Goal: Complete application form

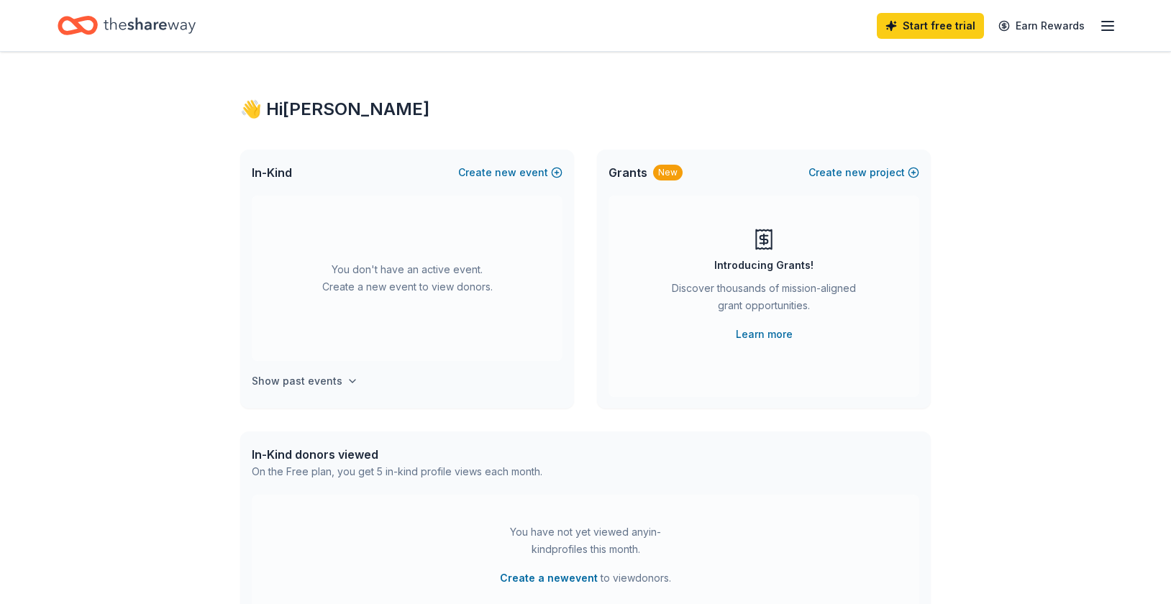
click at [350, 380] on icon "button" at bounding box center [353, 381] width 6 height 3
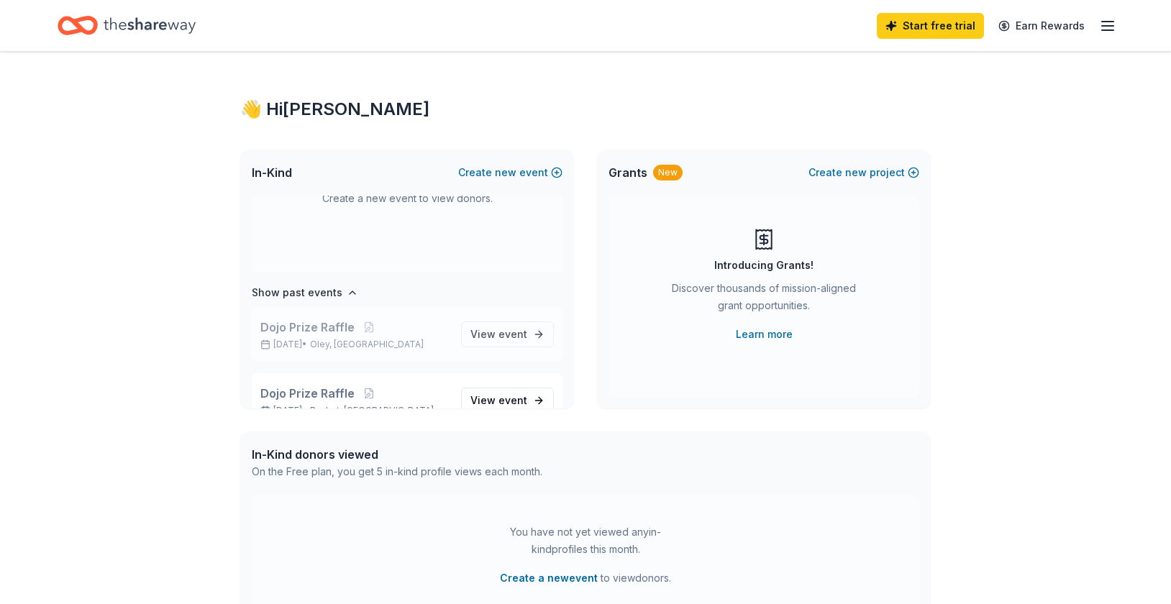
scroll to position [119, 0]
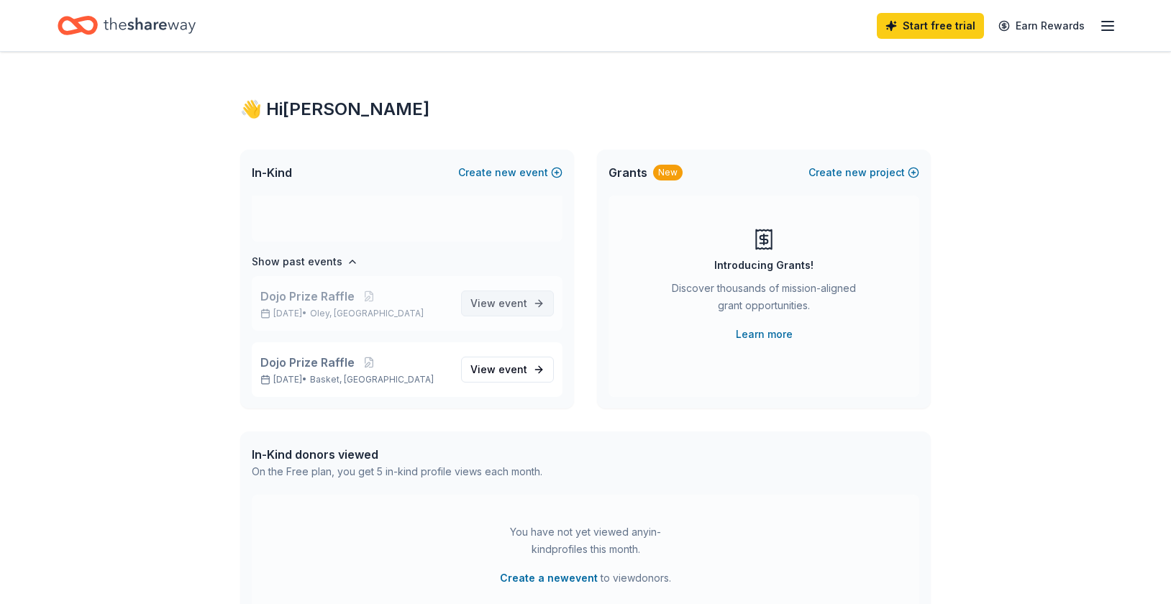
click at [498, 305] on span "event" at bounding box center [512, 303] width 29 height 12
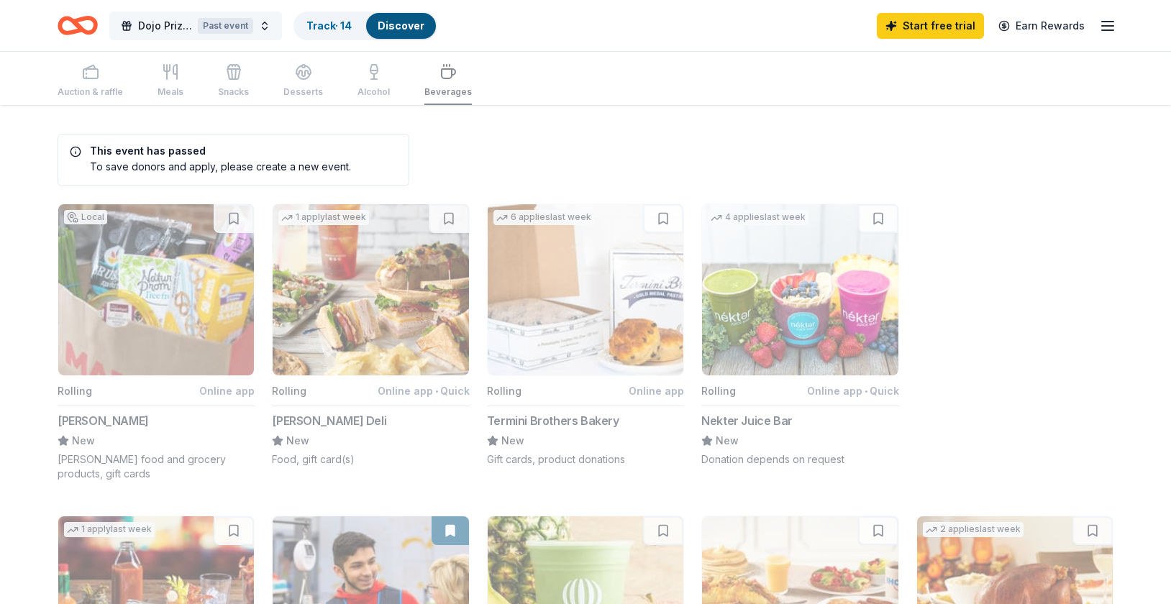
click at [263, 24] on button "Dojo Prize Raffle Past event" at bounding box center [195, 26] width 173 height 29
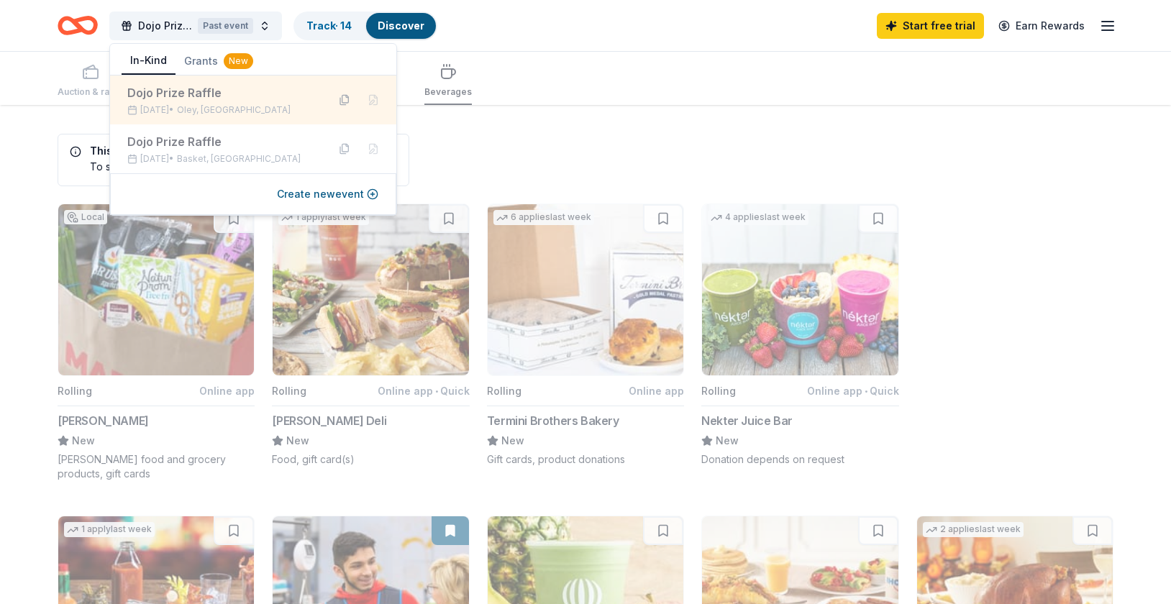
click at [344, 99] on button at bounding box center [344, 99] width 23 height 23
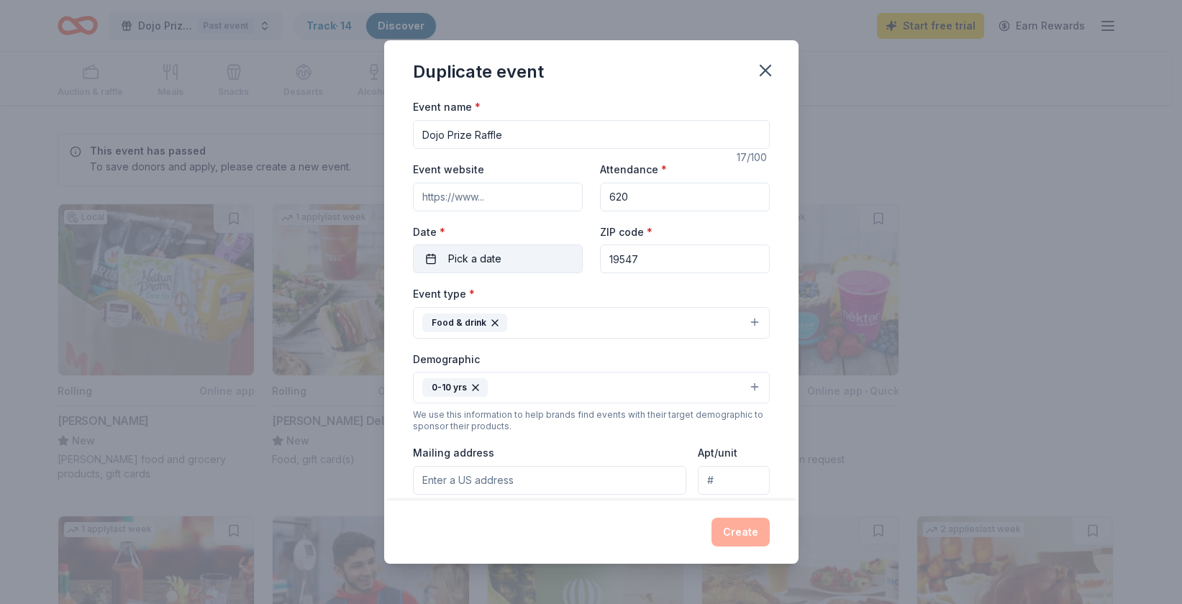
click at [475, 262] on span "Pick a date" at bounding box center [474, 258] width 53 height 17
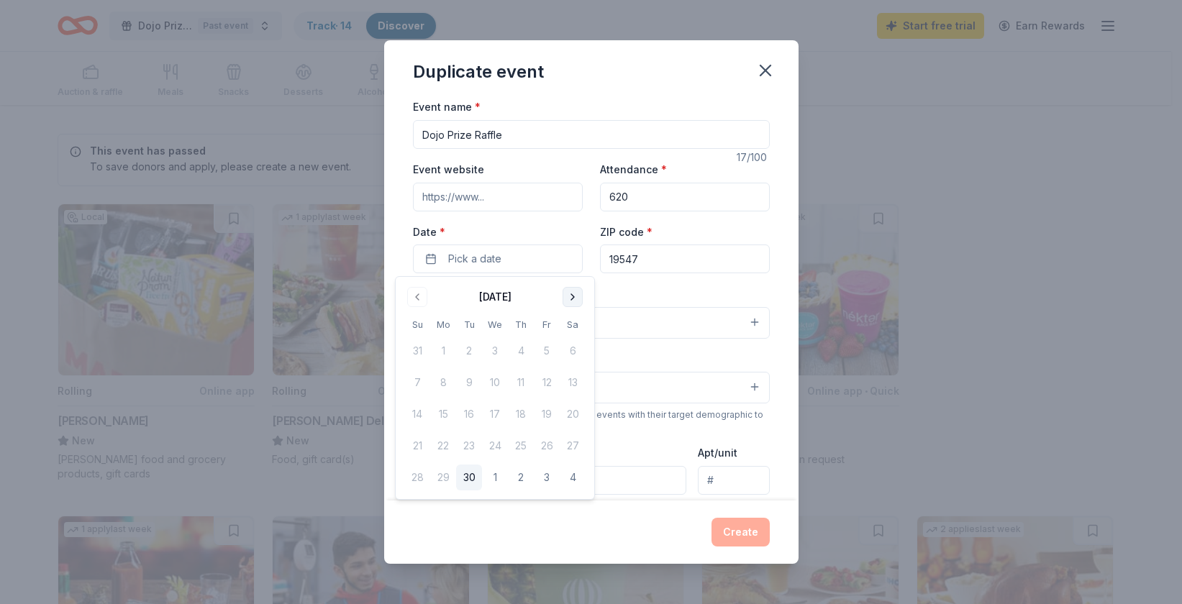
click at [575, 303] on button "Go to next month" at bounding box center [572, 297] width 20 height 20
click at [574, 303] on button "Go to next month" at bounding box center [572, 297] width 20 height 20
click at [465, 477] on button "25" at bounding box center [469, 478] width 26 height 26
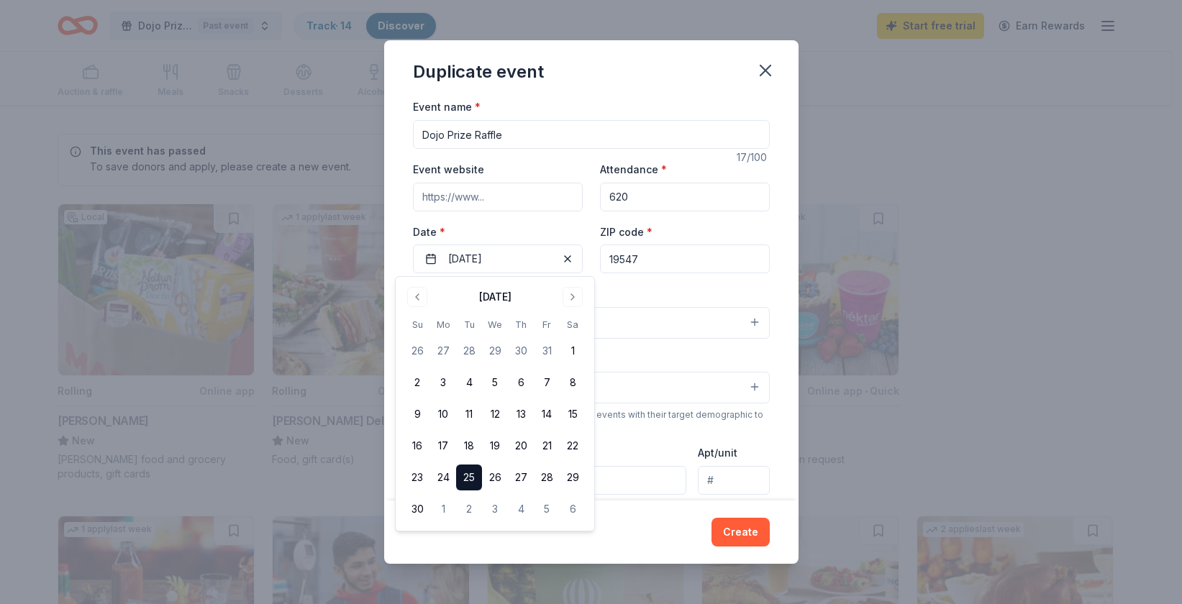
click at [770, 367] on div "Event name * Dojo Prize Raffle 17 /100 Event website Attendance * 620 Date * [D…" at bounding box center [591, 299] width 414 height 402
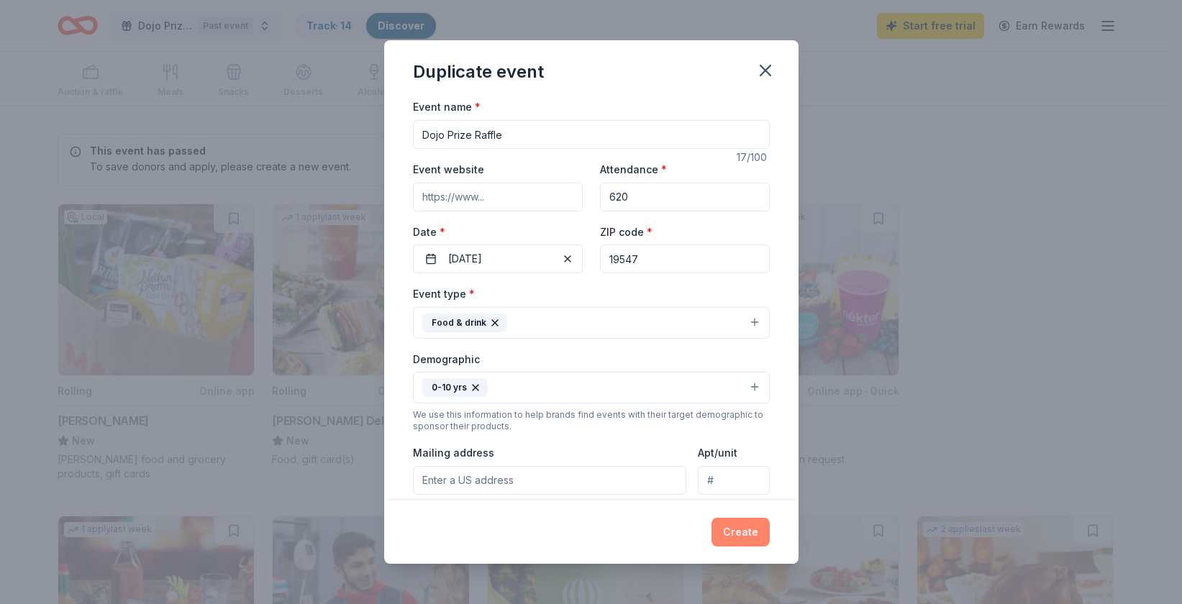
click at [745, 536] on button "Create" at bounding box center [740, 532] width 58 height 29
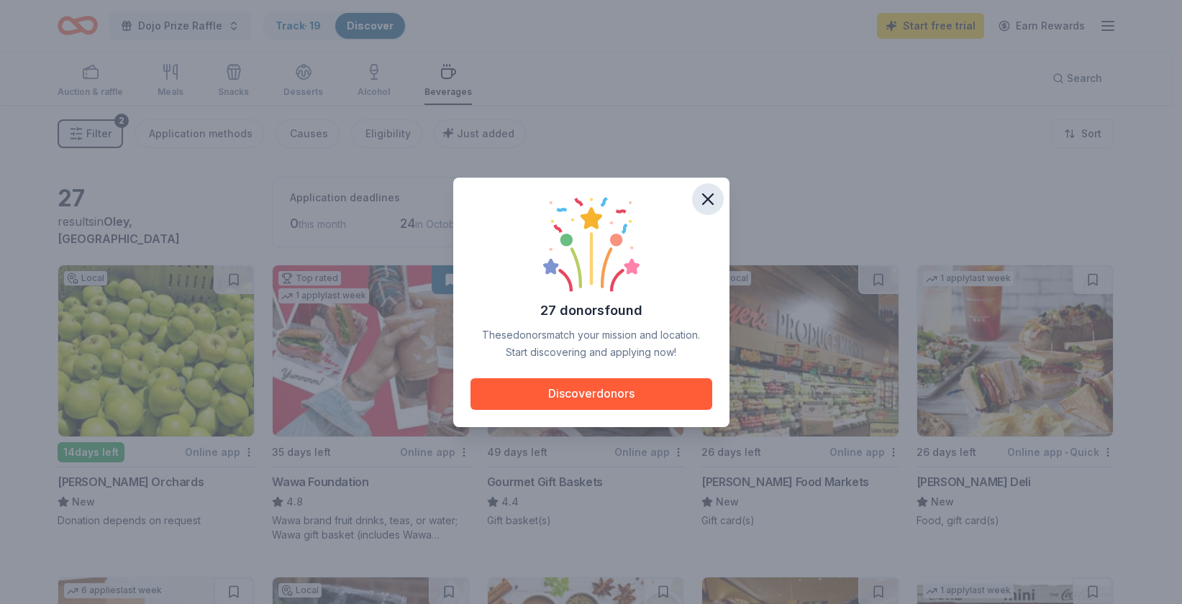
click at [714, 200] on icon "button" at bounding box center [708, 199] width 20 height 20
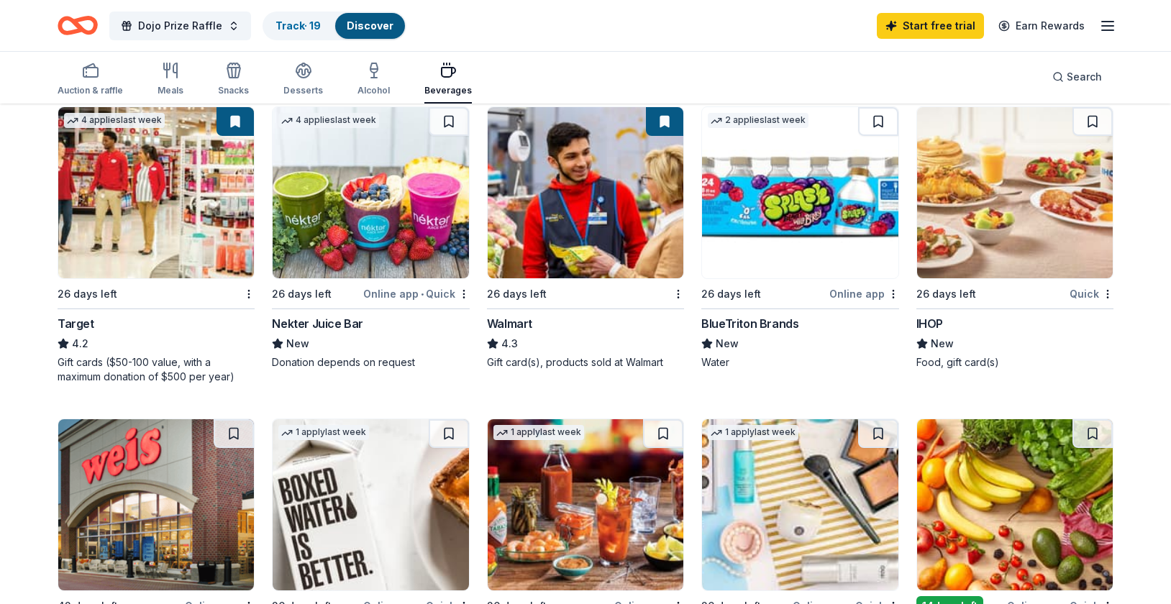
scroll to position [790, 0]
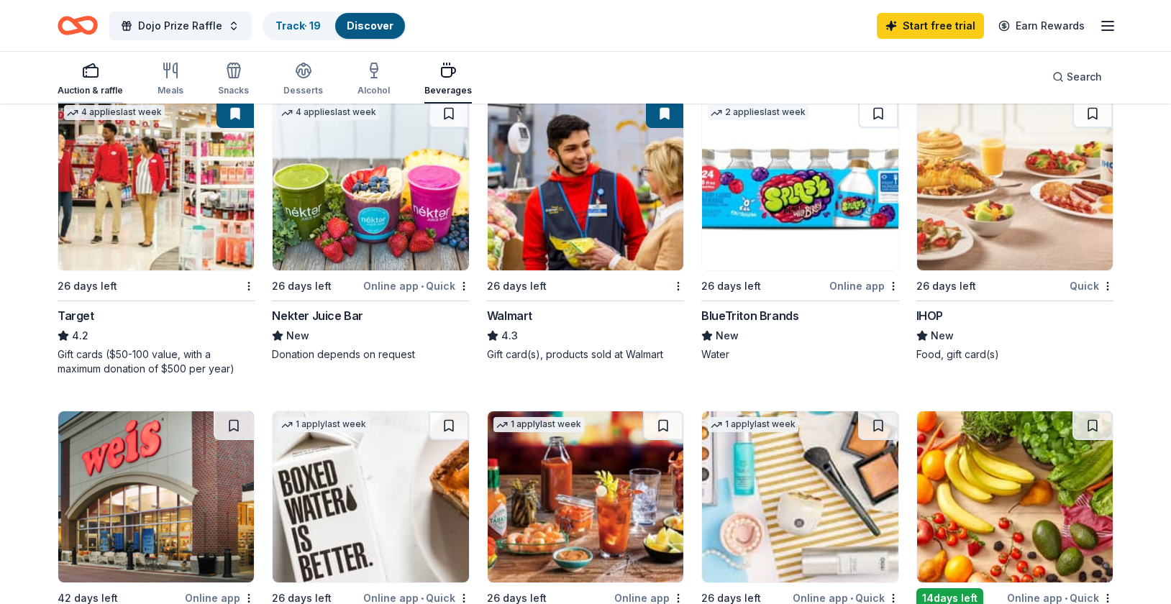
click at [77, 76] on div "button" at bounding box center [90, 70] width 65 height 17
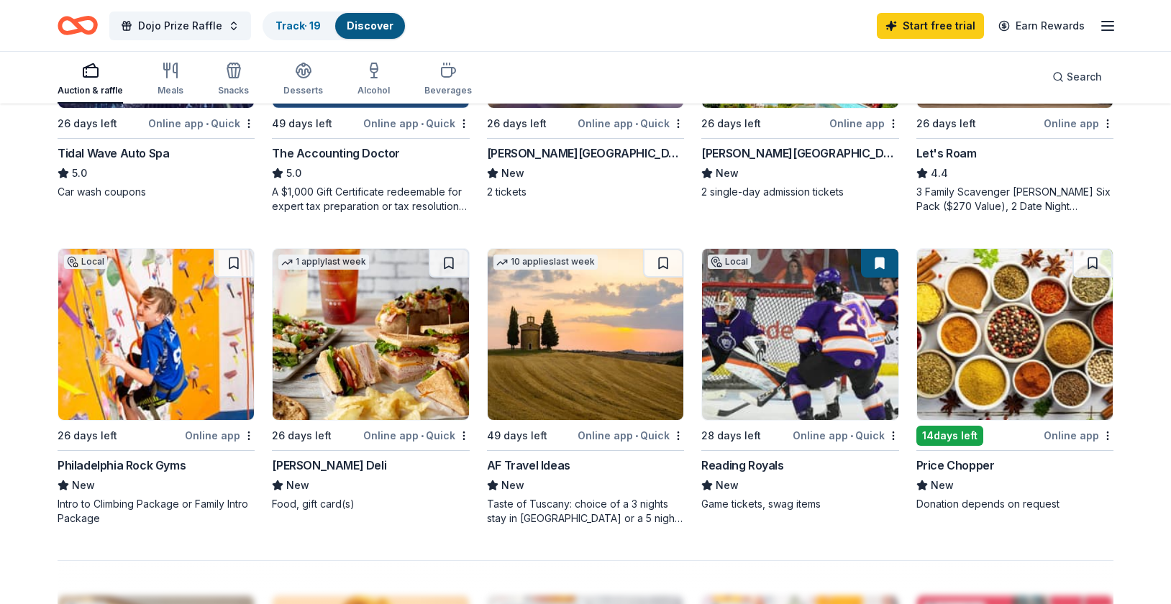
scroll to position [954, 0]
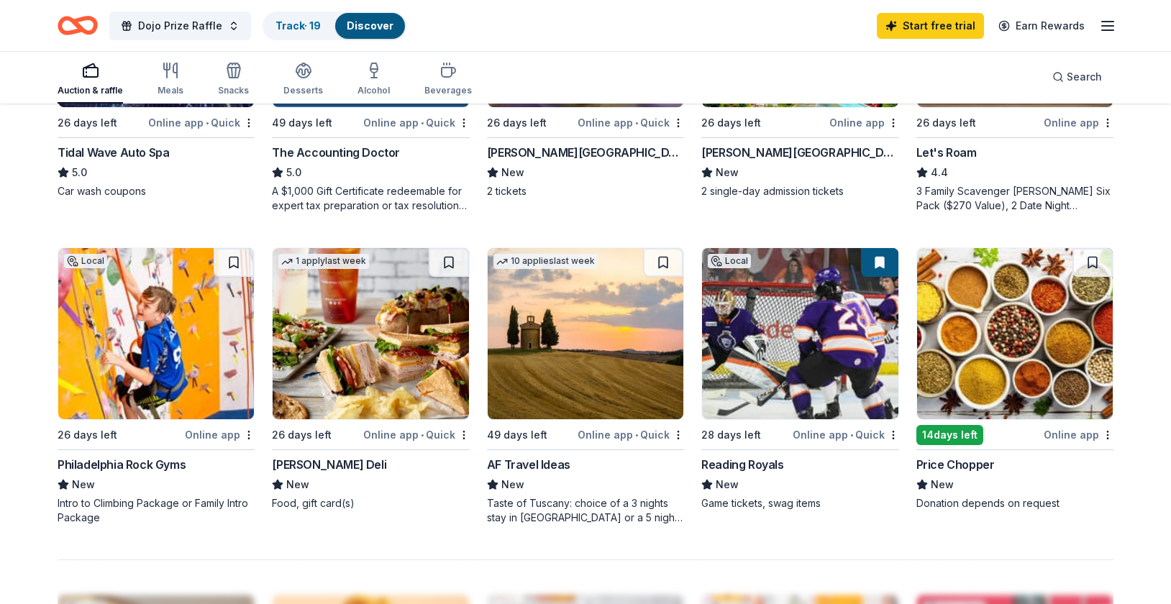
click at [766, 469] on div "Reading Royals" at bounding box center [742, 464] width 82 height 17
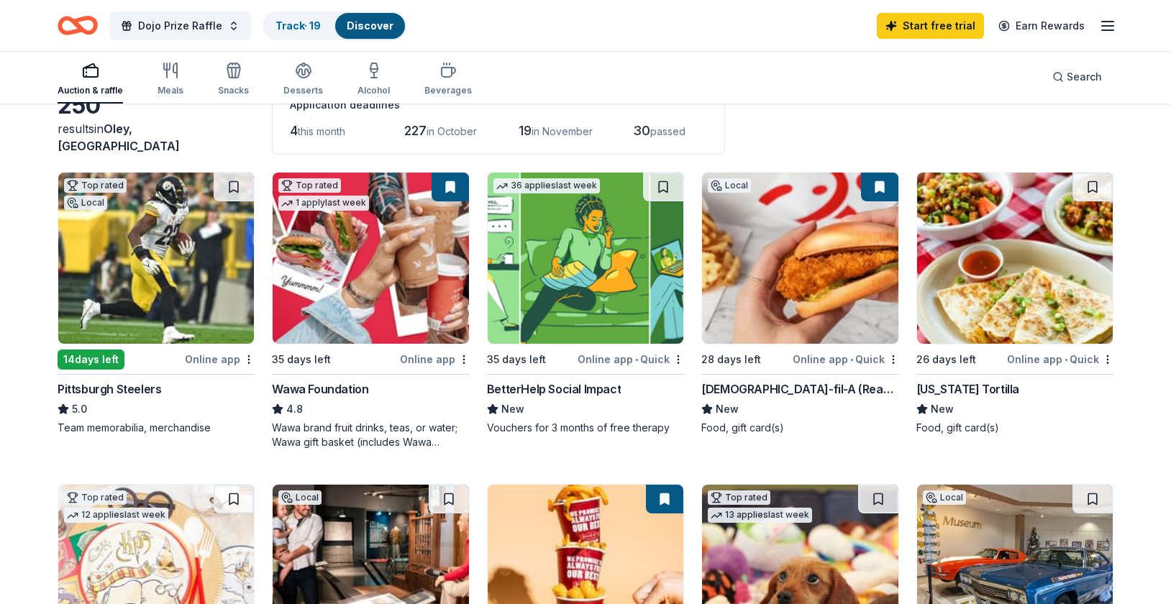
scroll to position [0, 0]
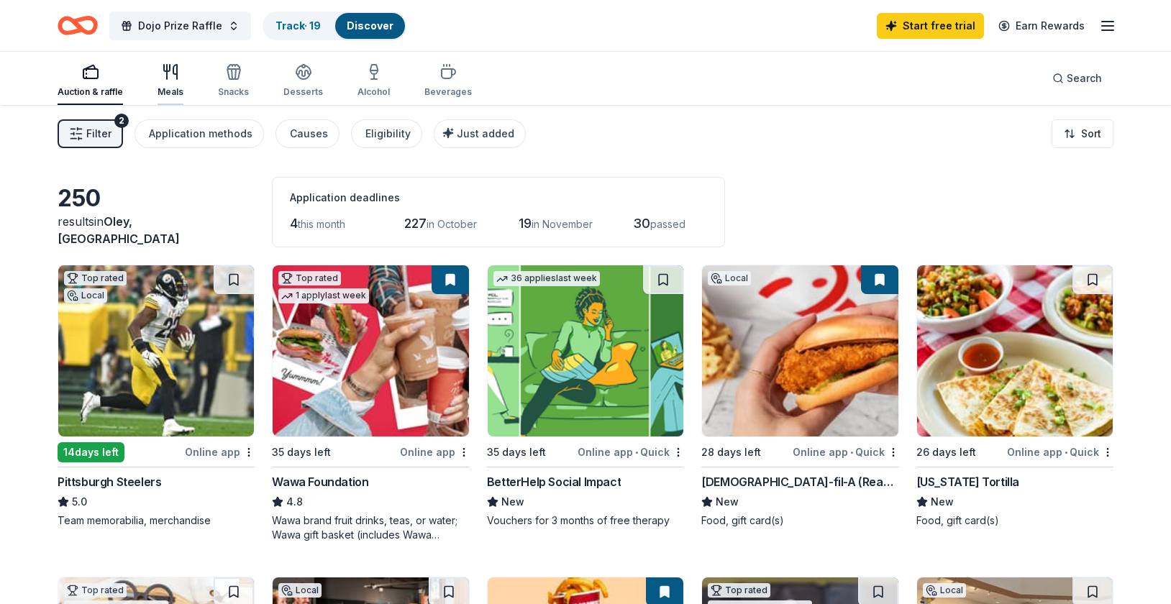
click at [178, 78] on div "button" at bounding box center [170, 71] width 26 height 17
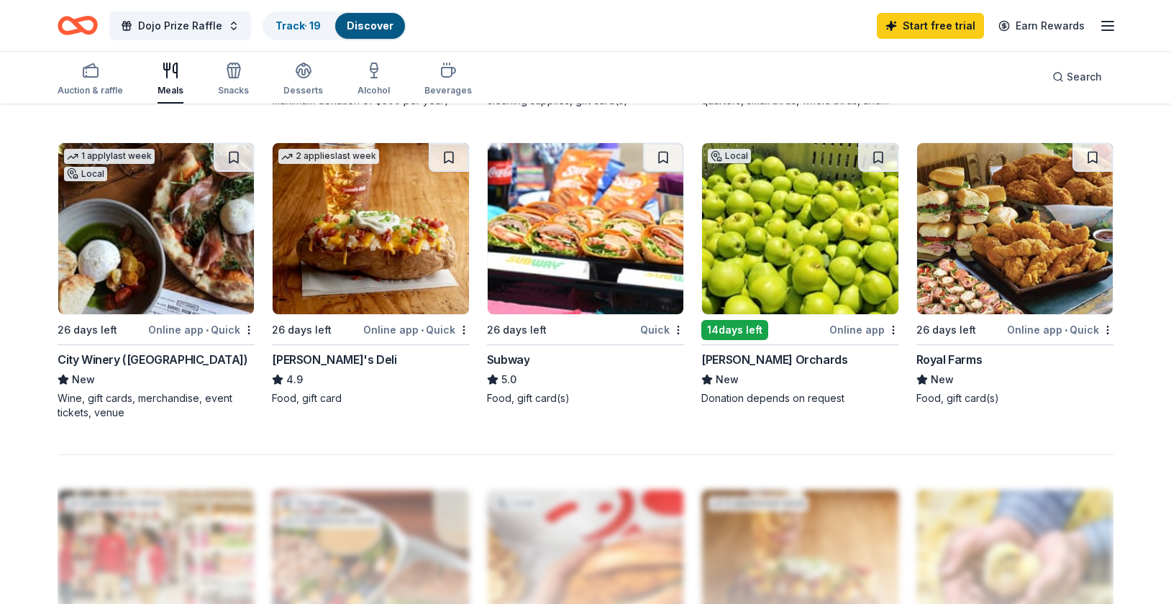
scroll to position [1041, 0]
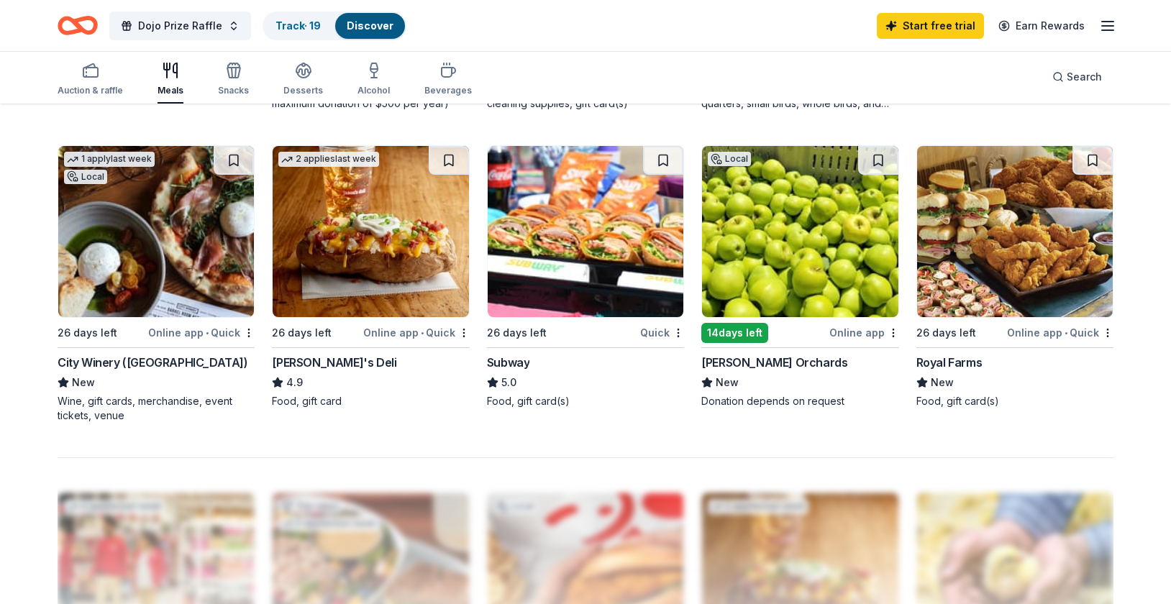
click at [990, 313] on img at bounding box center [1015, 231] width 196 height 171
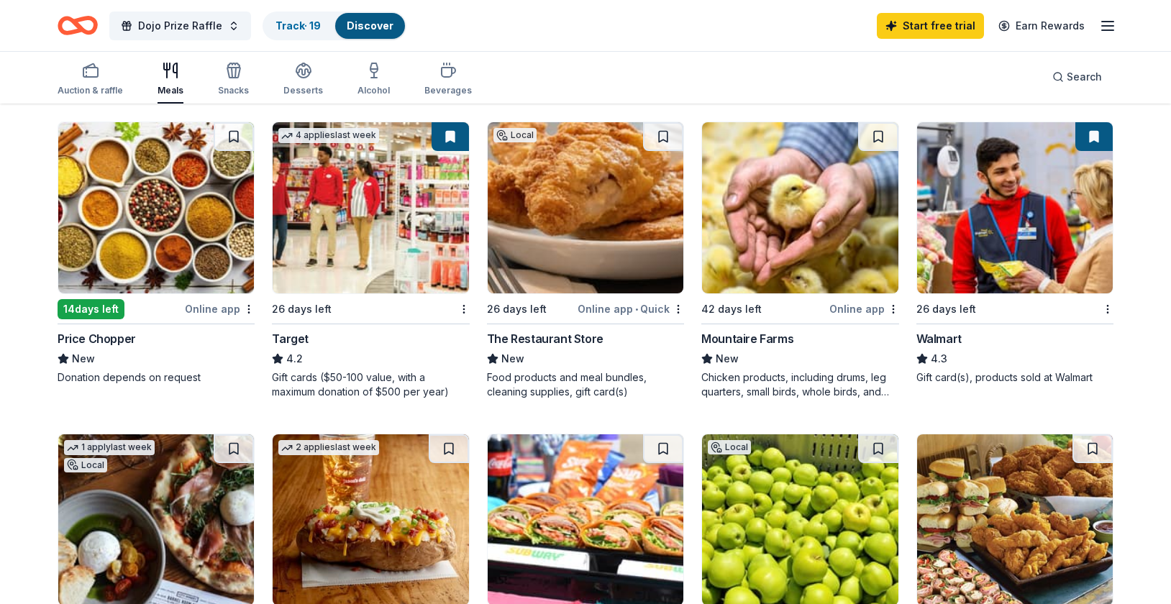
scroll to position [416, 0]
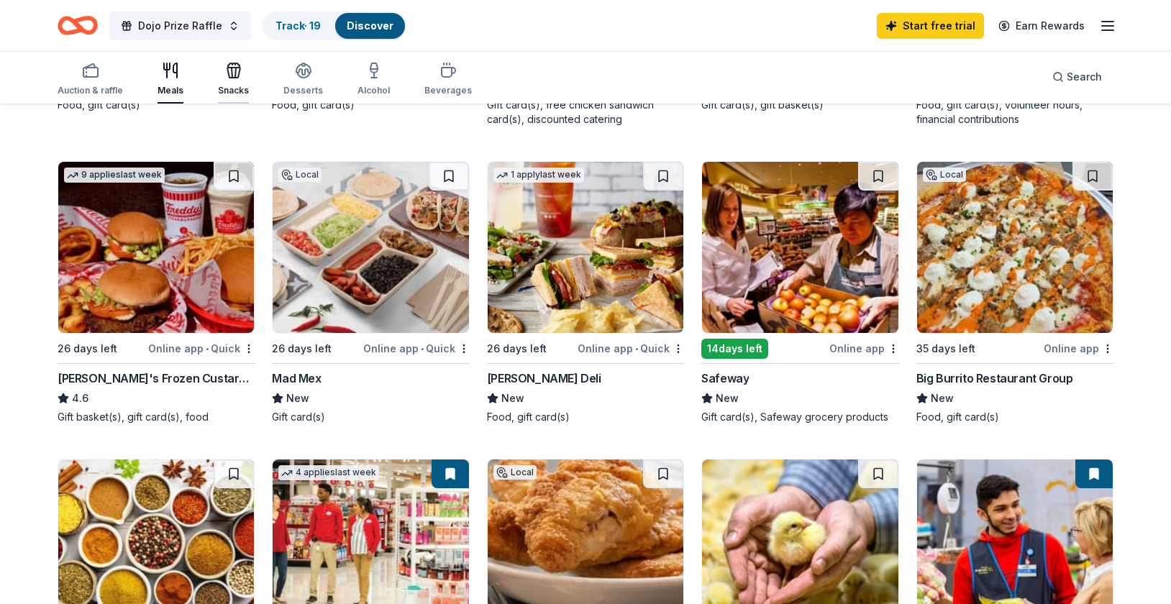
click at [238, 83] on div "Snacks" at bounding box center [233, 79] width 31 height 35
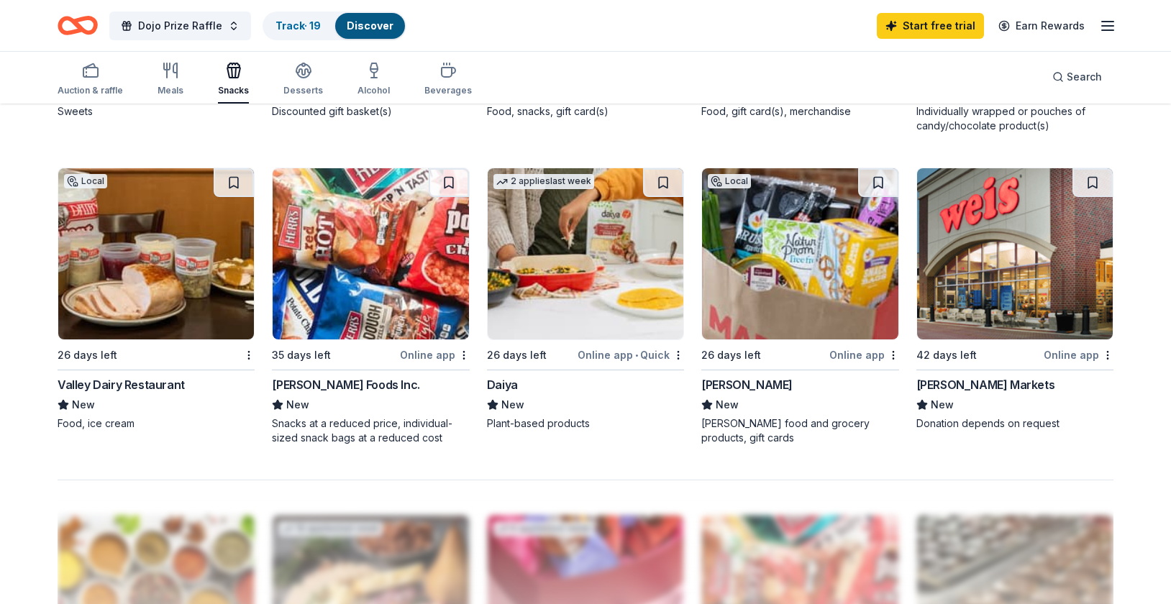
scroll to position [1014, 0]
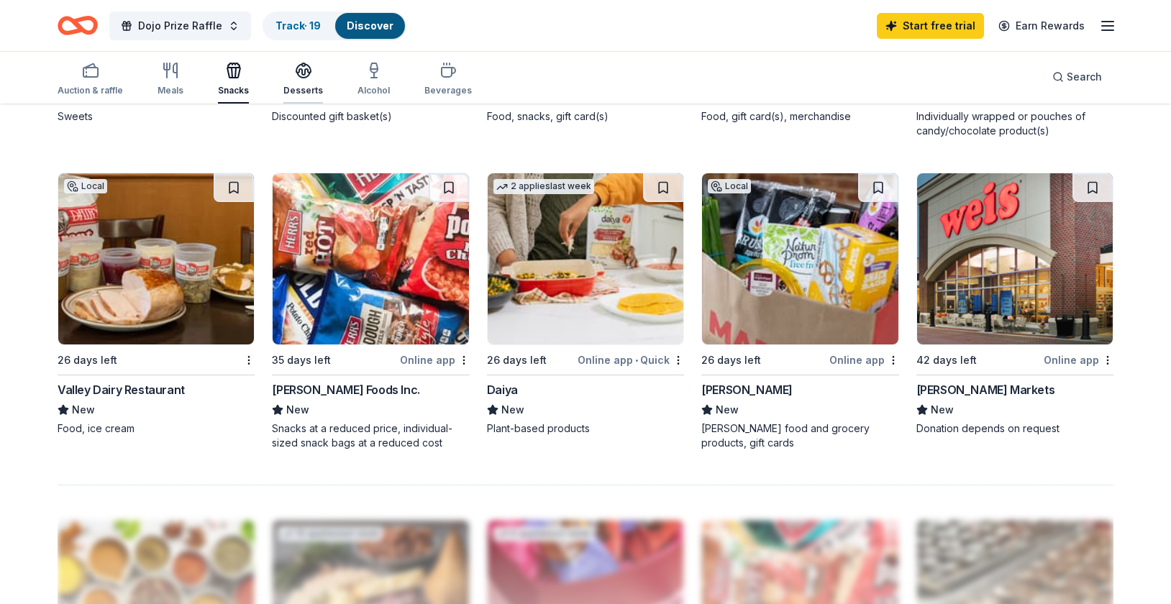
click at [297, 79] on div "Desserts" at bounding box center [303, 79] width 40 height 35
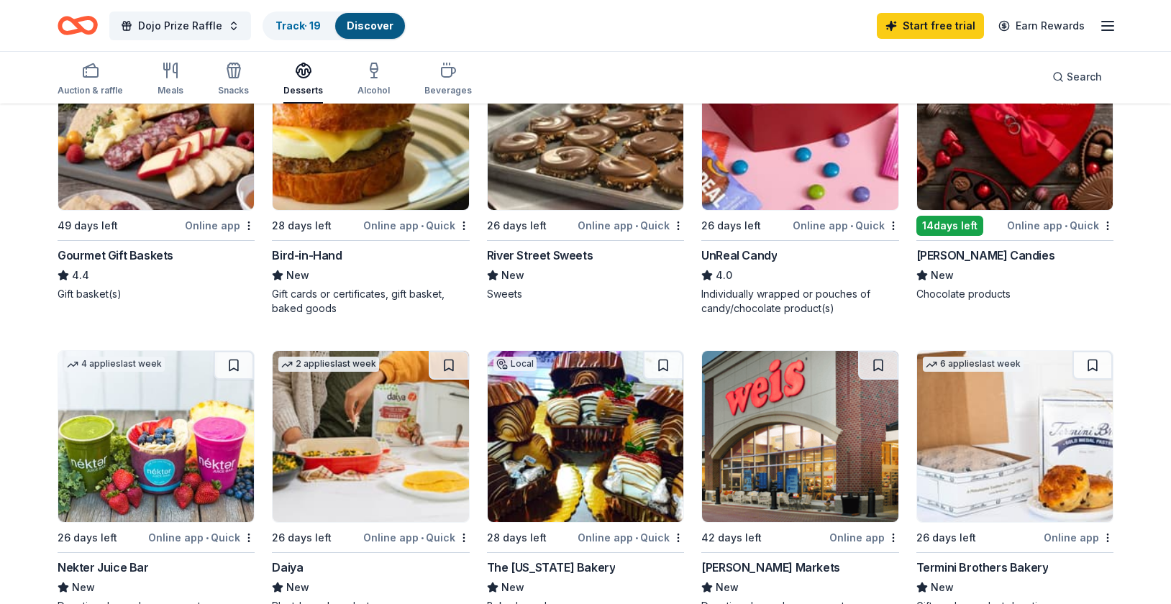
scroll to position [329, 0]
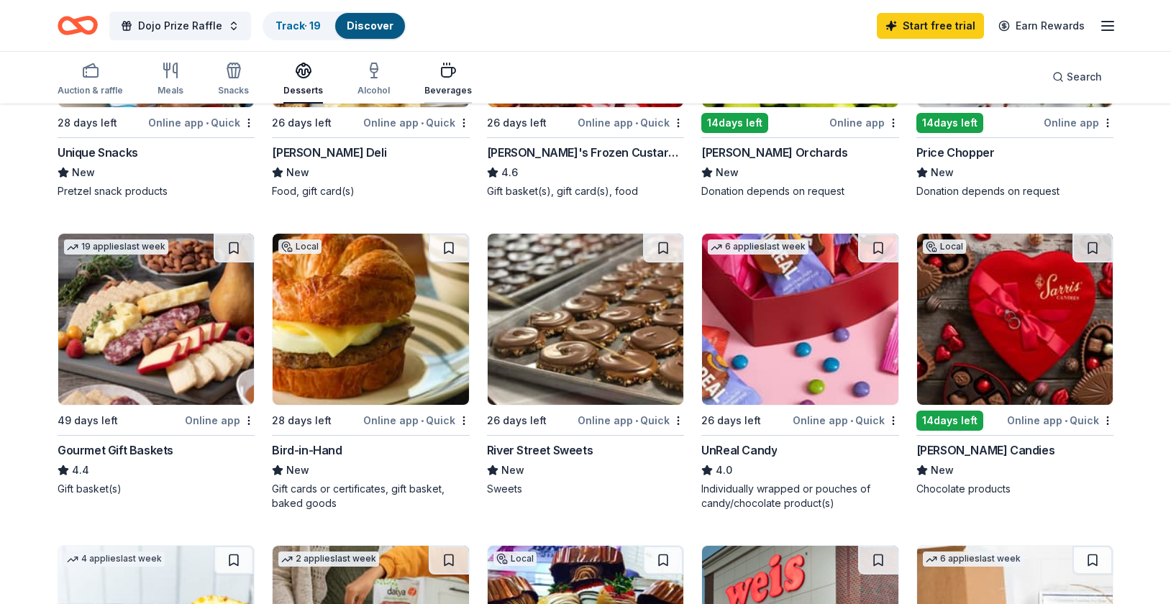
click at [439, 75] on icon "button" at bounding box center [447, 70] width 17 height 17
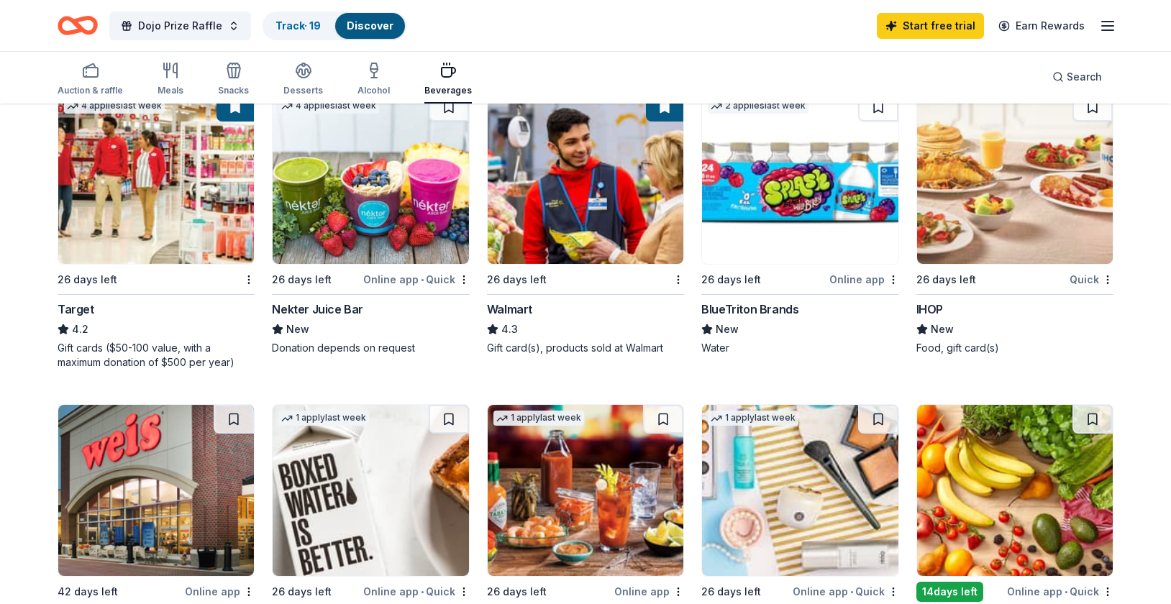
scroll to position [800, 0]
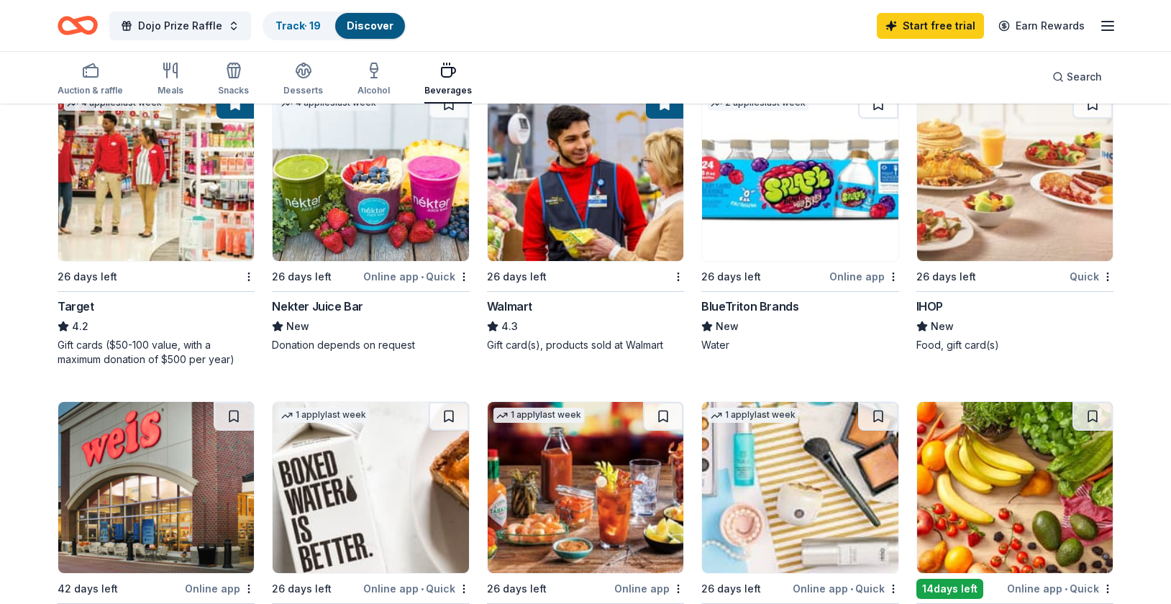
click at [1052, 259] on img at bounding box center [1015, 175] width 196 height 171
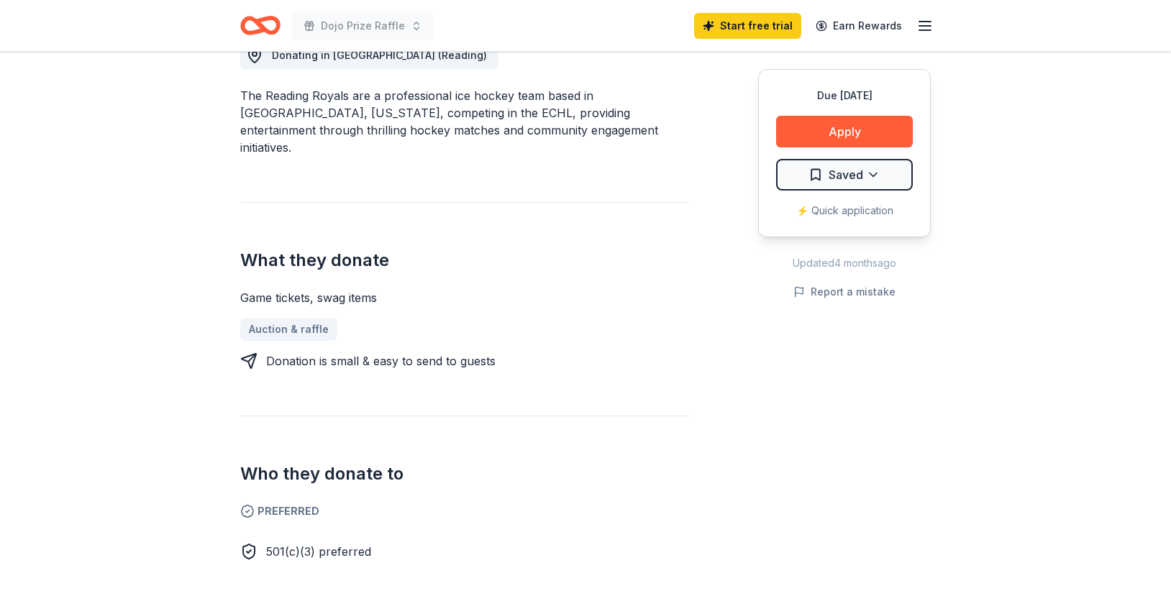
scroll to position [291, 0]
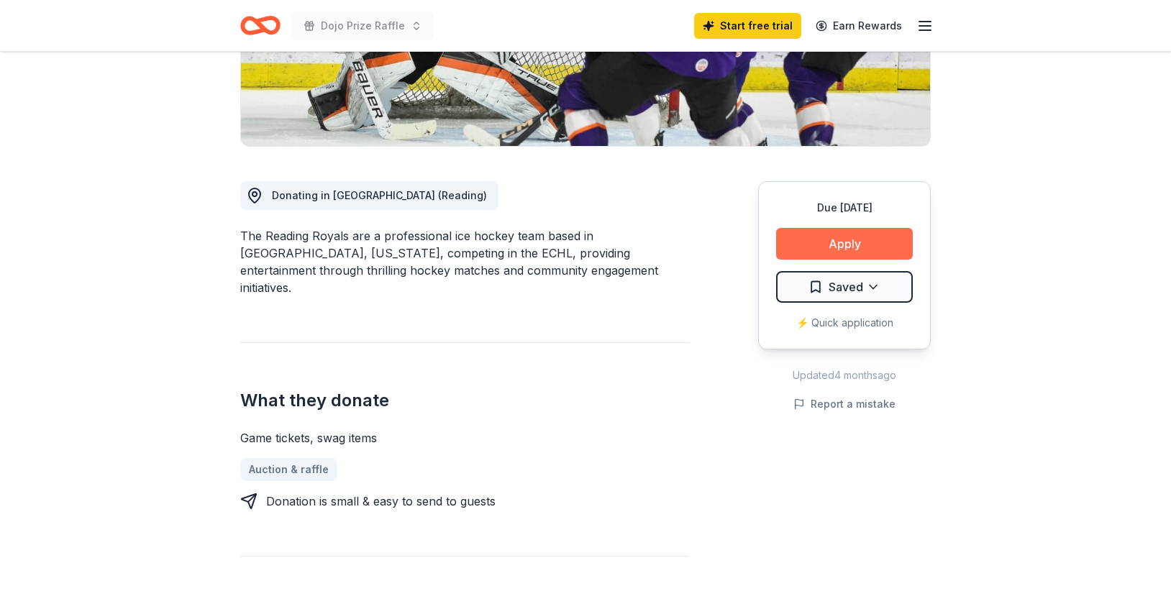
click at [846, 242] on button "Apply" at bounding box center [844, 244] width 137 height 32
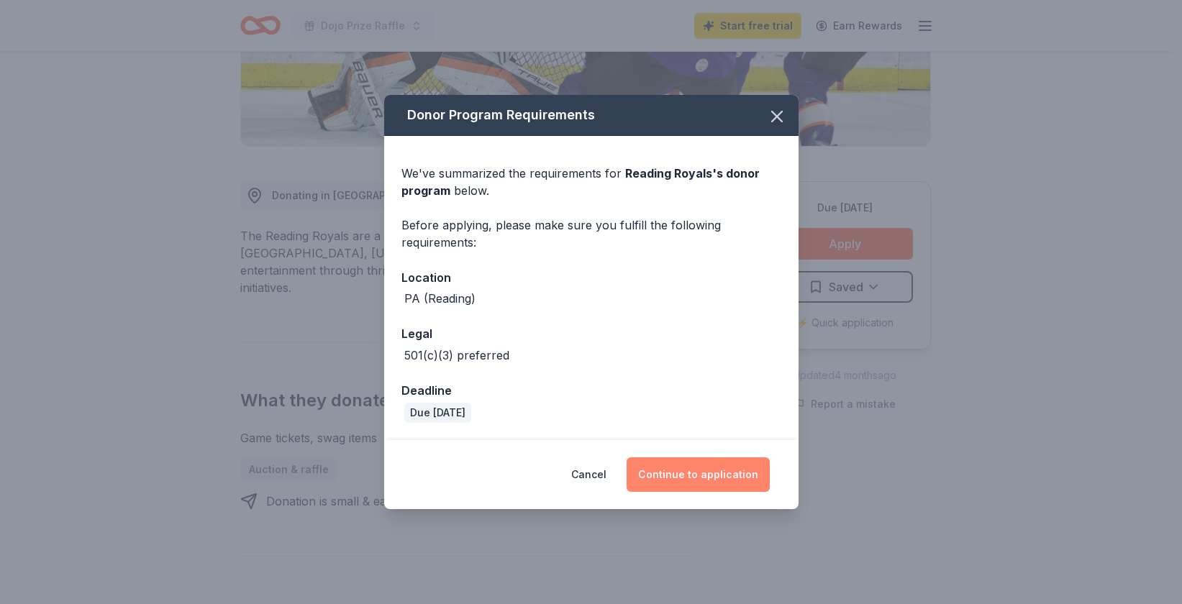
click at [724, 476] on button "Continue to application" at bounding box center [697, 474] width 143 height 35
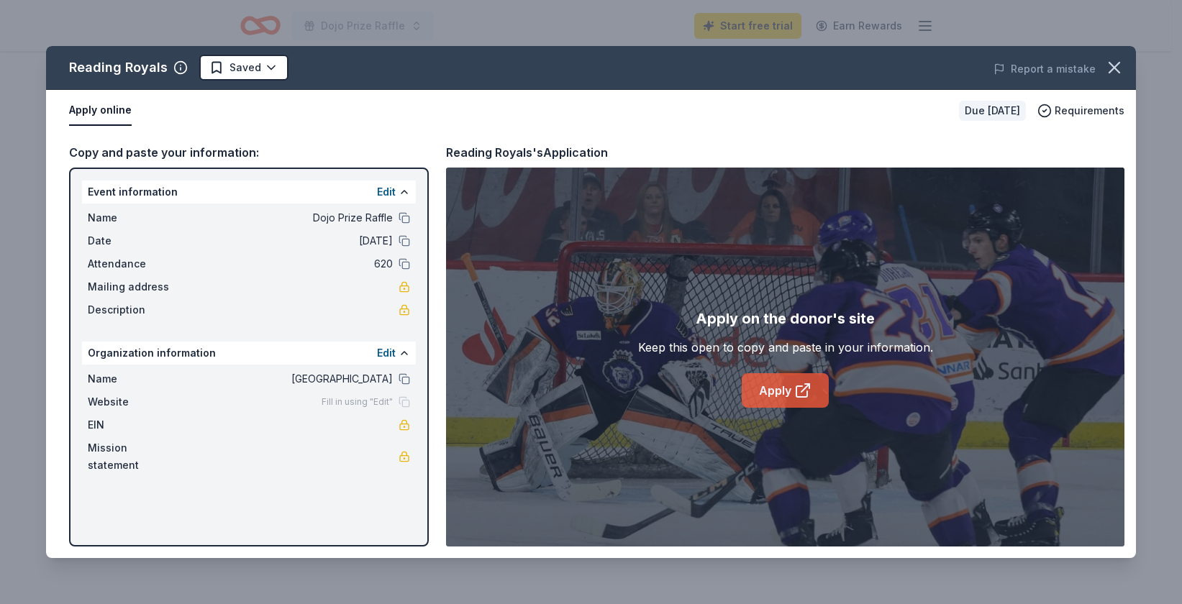
click at [821, 398] on link "Apply" at bounding box center [784, 390] width 87 height 35
click at [1108, 65] on icon "button" at bounding box center [1114, 68] width 20 height 20
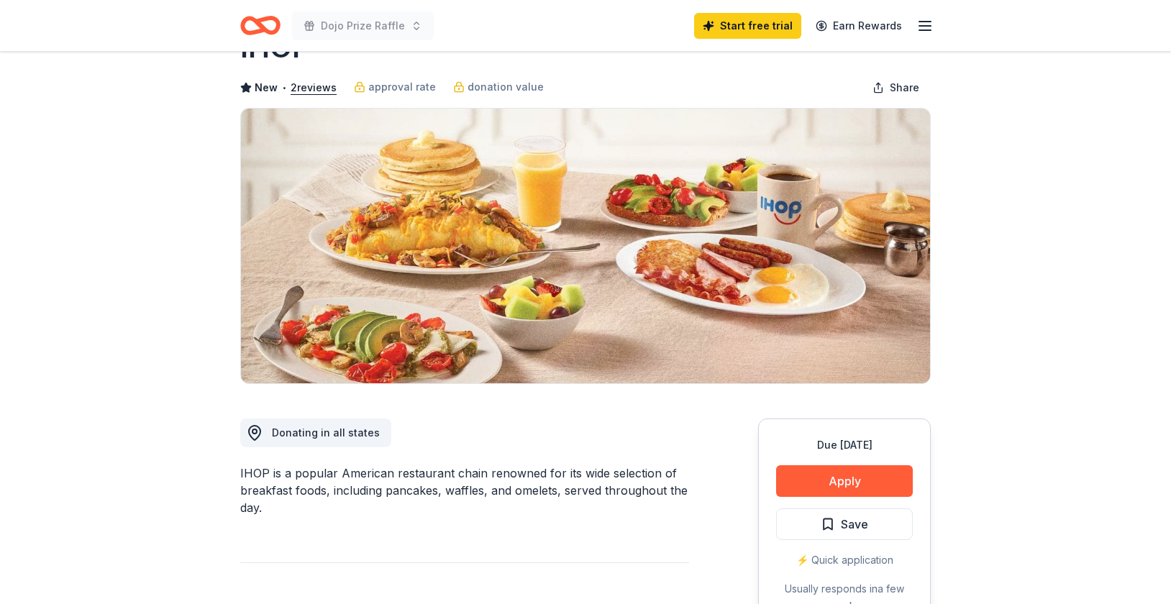
scroll to position [38, 0]
